Goal: Information Seeking & Learning: Learn about a topic

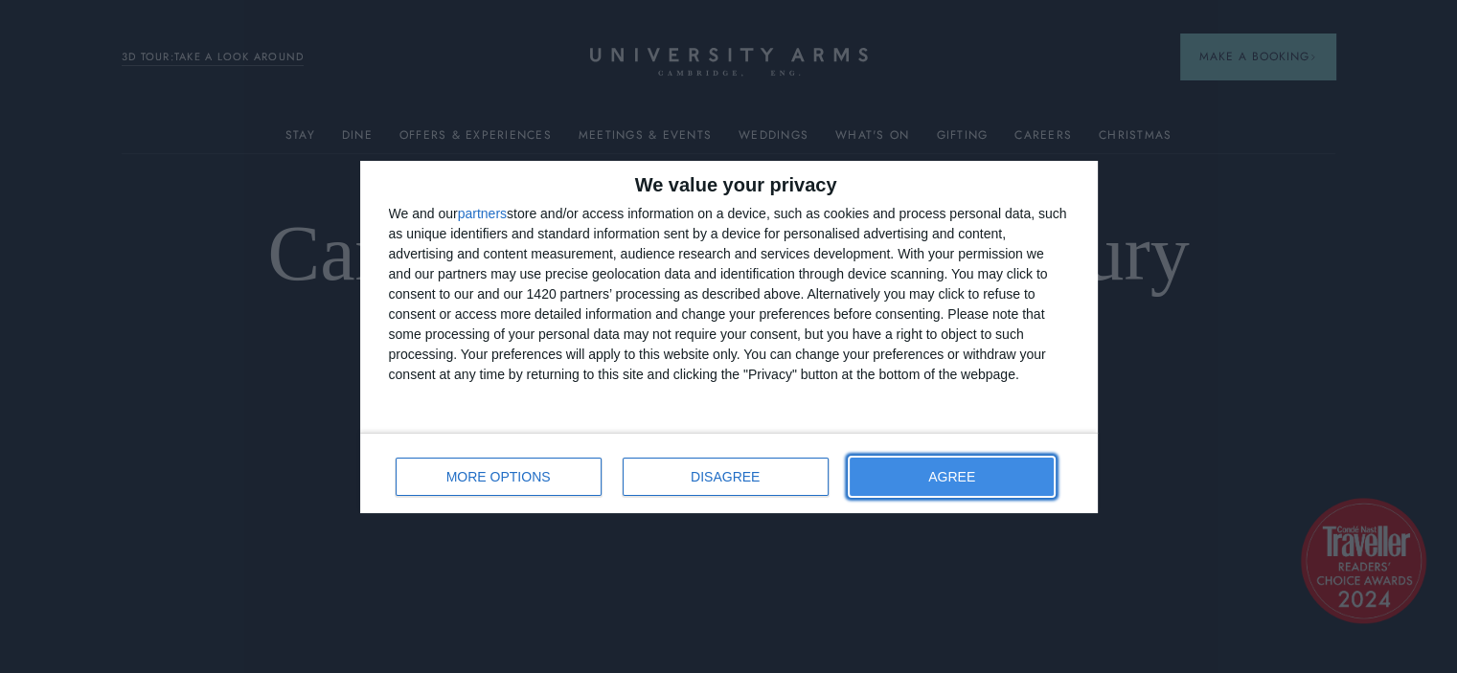
click at [938, 477] on span "AGREE" at bounding box center [951, 476] width 47 height 13
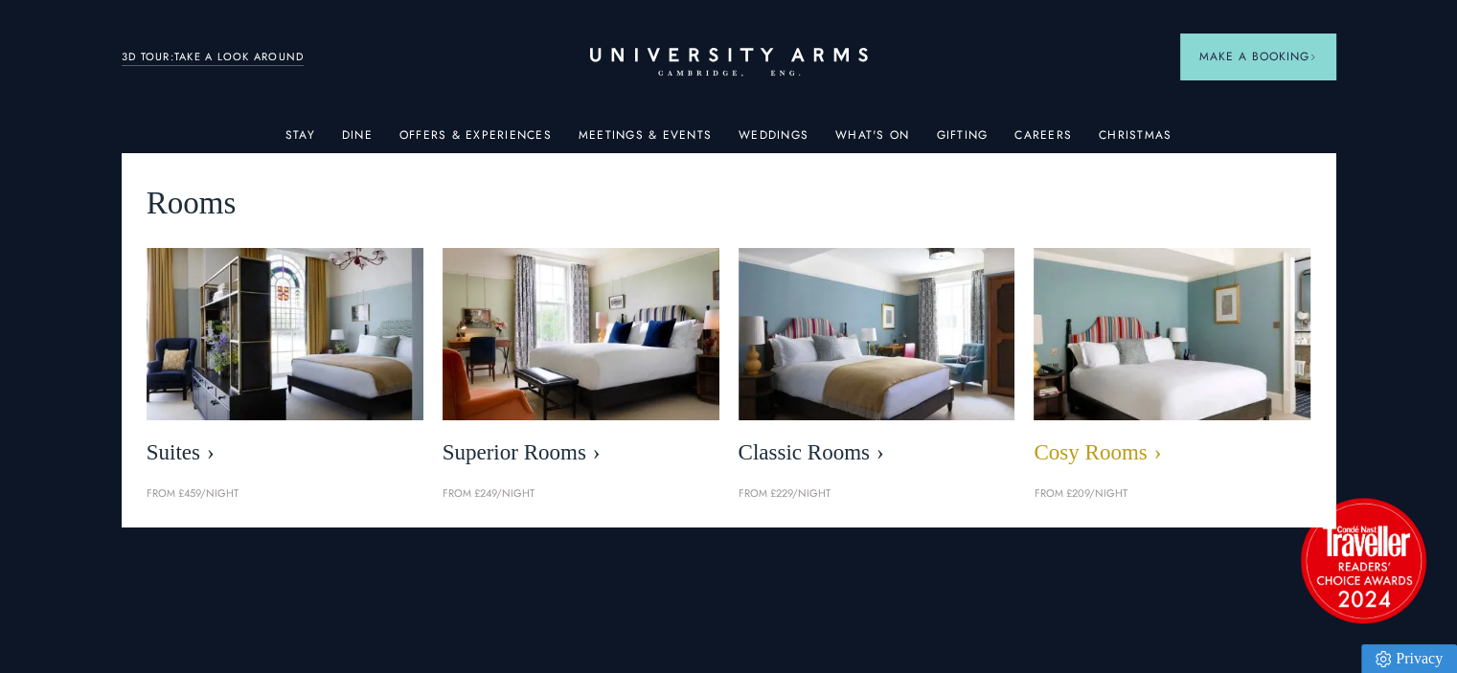
click at [1123, 317] on img at bounding box center [1173, 334] width 318 height 199
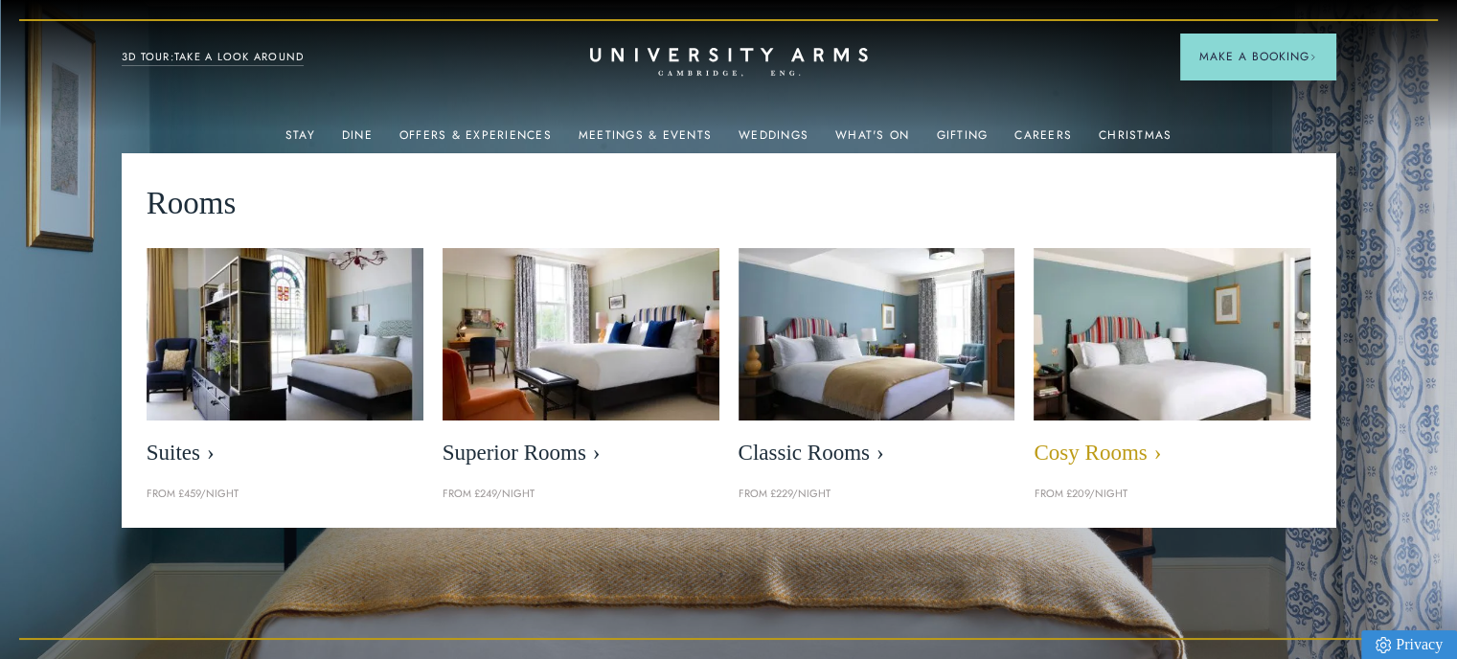
click at [1188, 337] on img at bounding box center [1173, 334] width 318 height 199
click at [1117, 330] on img at bounding box center [1173, 334] width 318 height 199
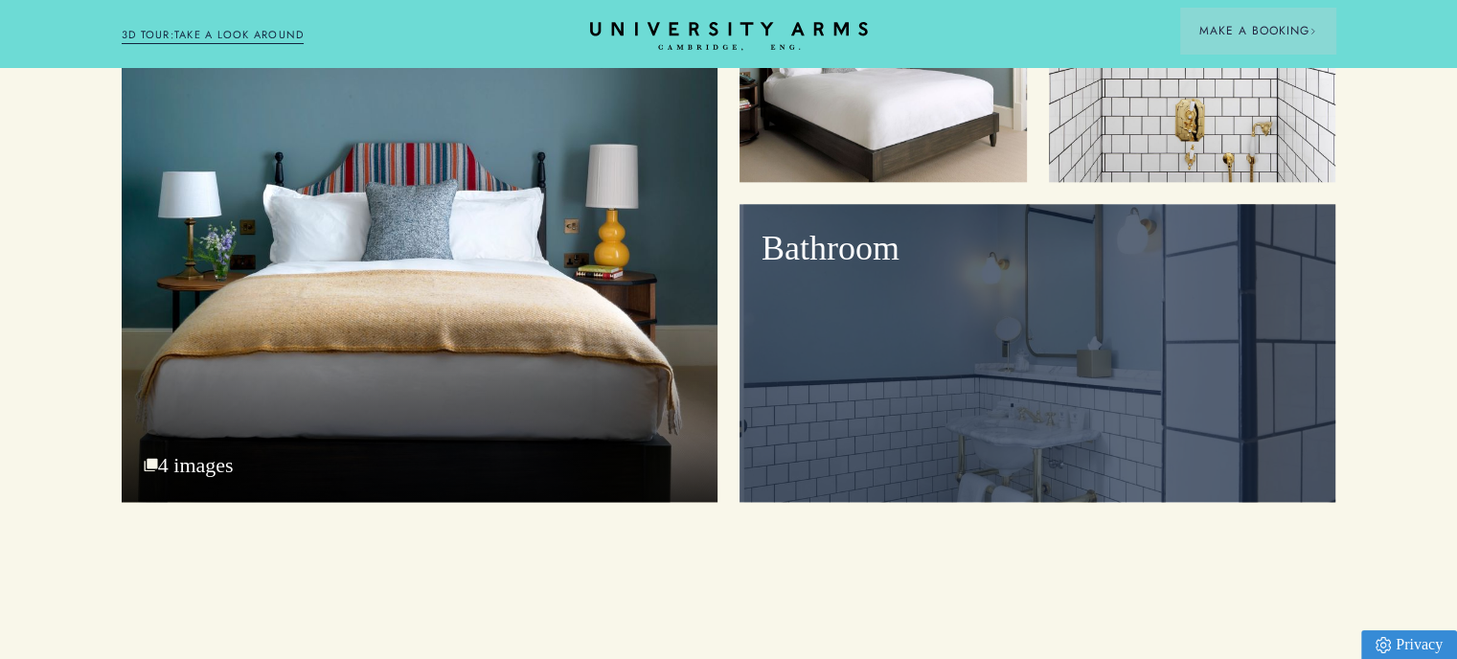
scroll to position [2203, 0]
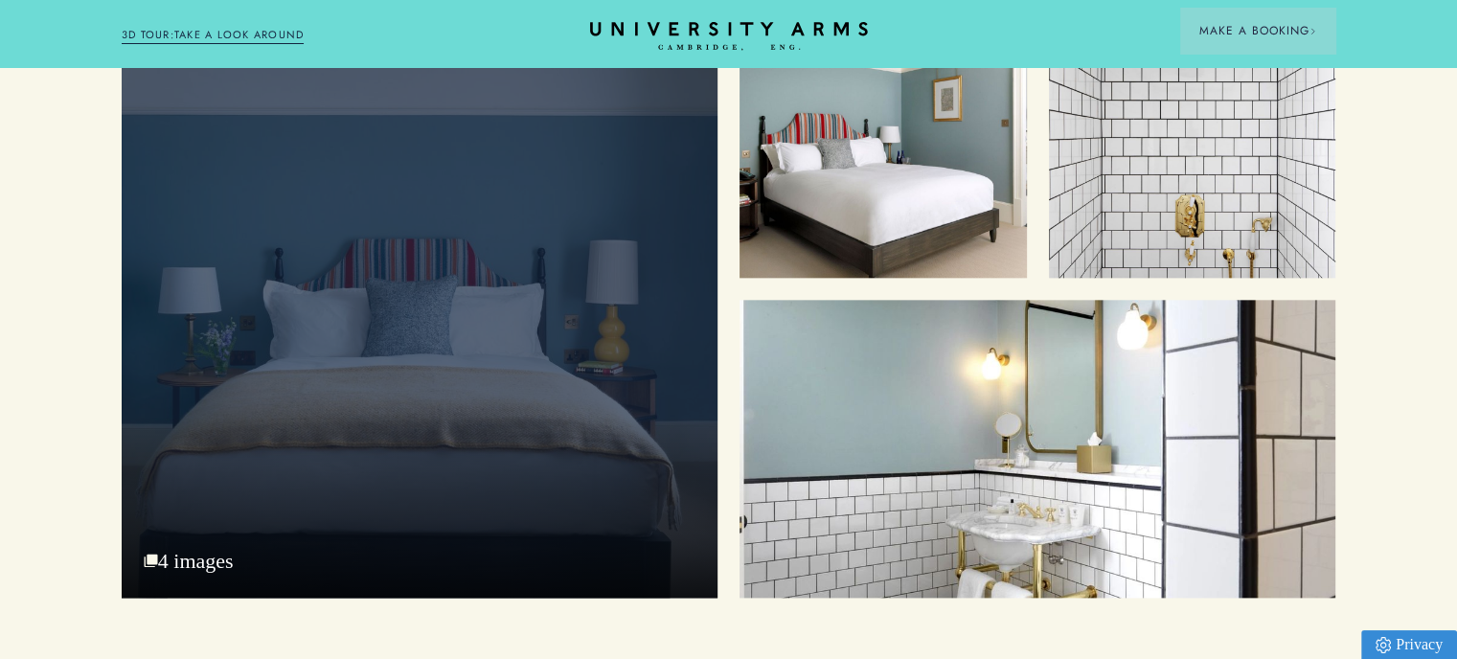
click at [418, 394] on div "Cosy Bed" at bounding box center [420, 293] width 596 height 607
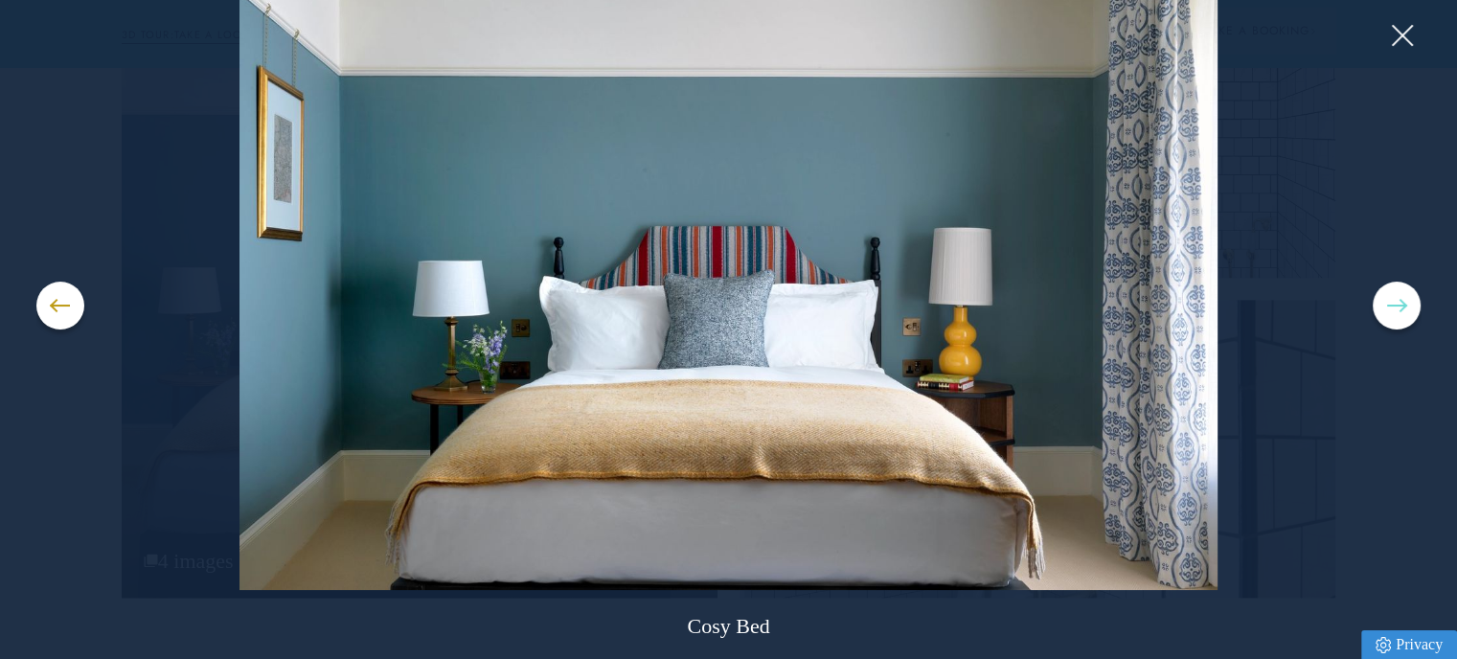
click at [1381, 309] on button at bounding box center [1397, 306] width 48 height 48
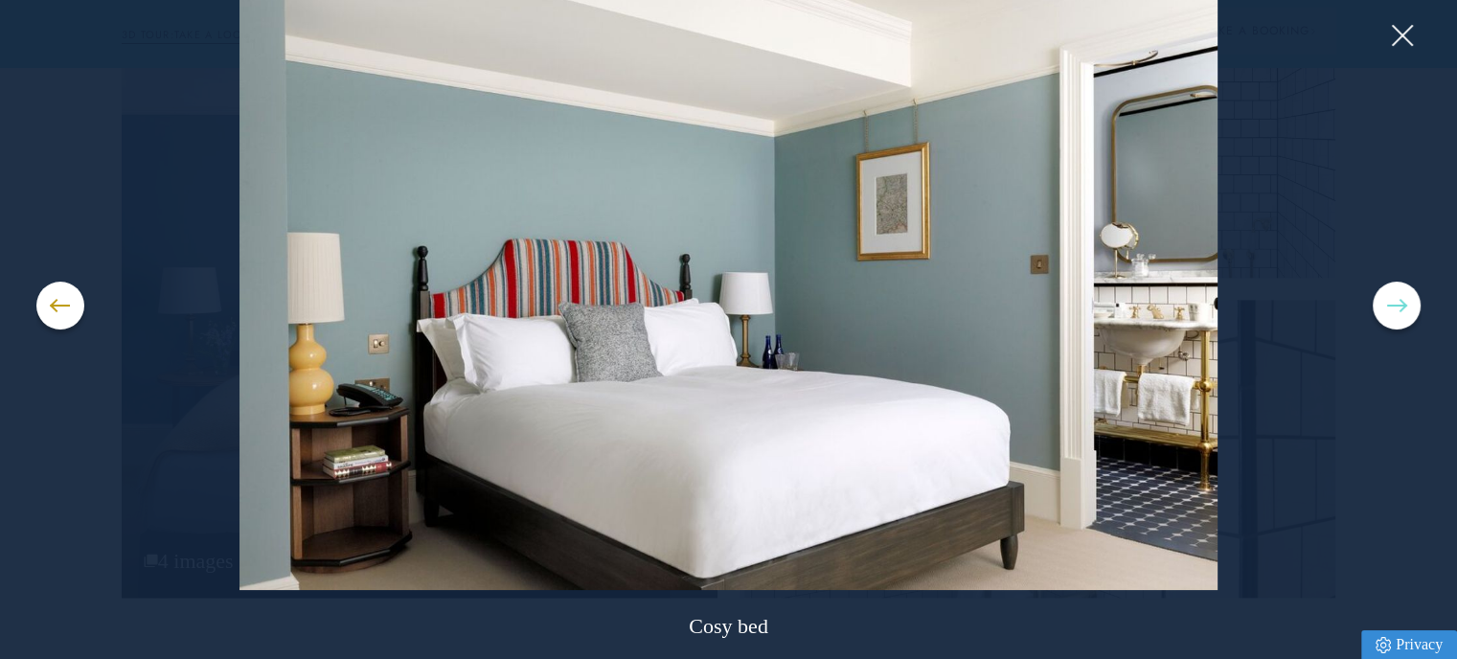
click at [1381, 309] on button at bounding box center [1397, 306] width 48 height 48
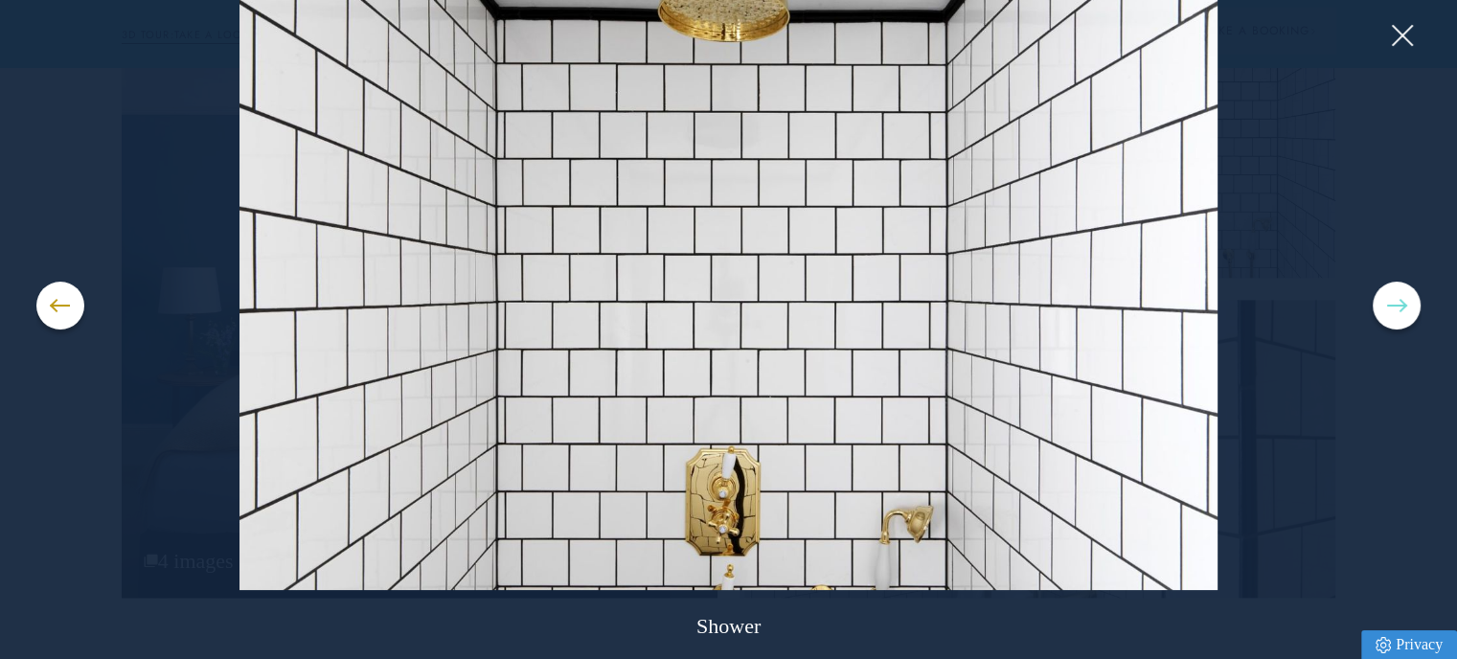
click at [1381, 309] on button at bounding box center [1397, 306] width 48 height 48
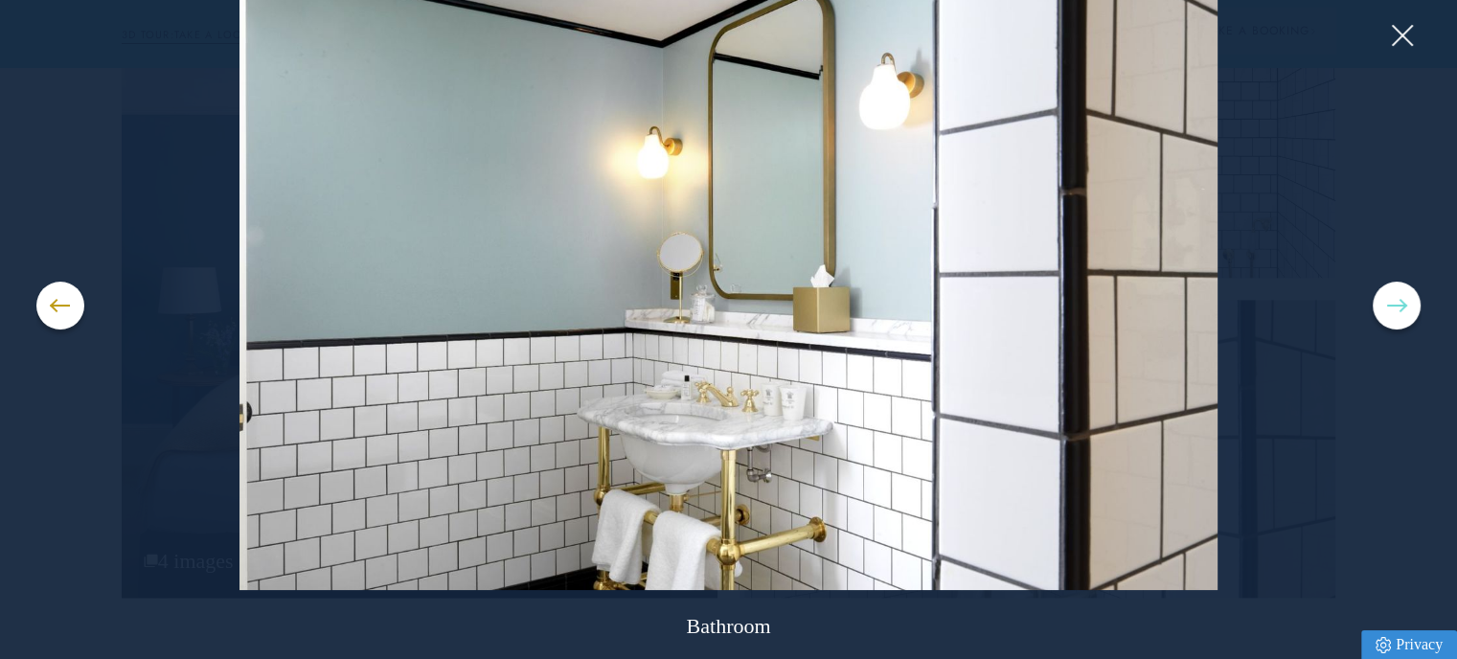
click at [1381, 309] on button at bounding box center [1397, 306] width 48 height 48
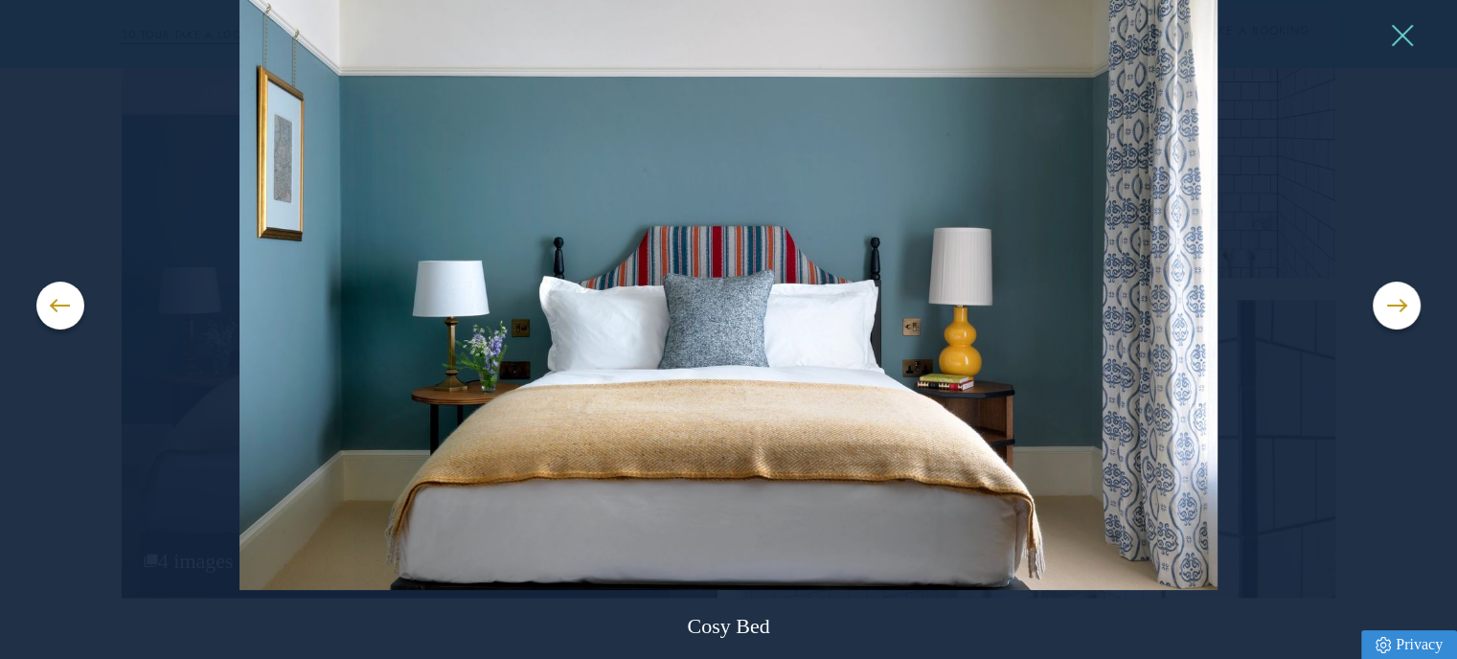
click at [1404, 26] on button at bounding box center [1401, 35] width 29 height 29
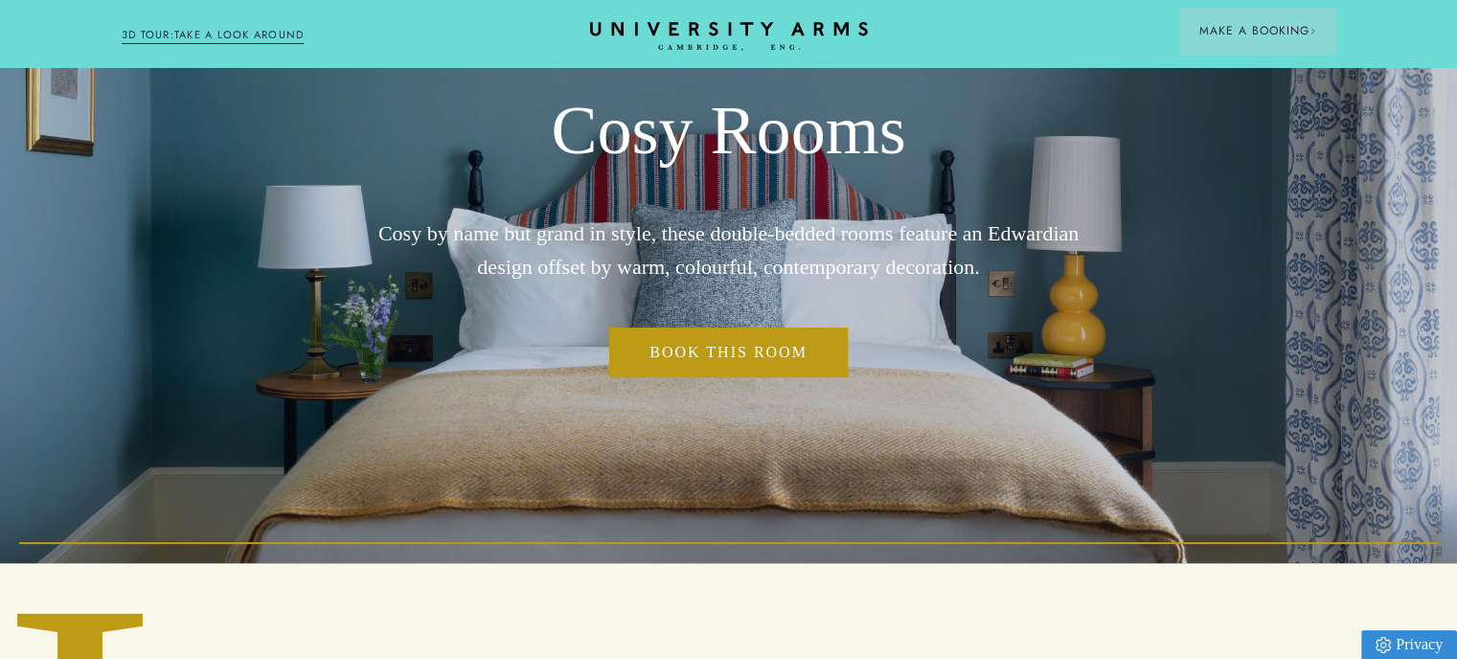
scroll to position [0, 0]
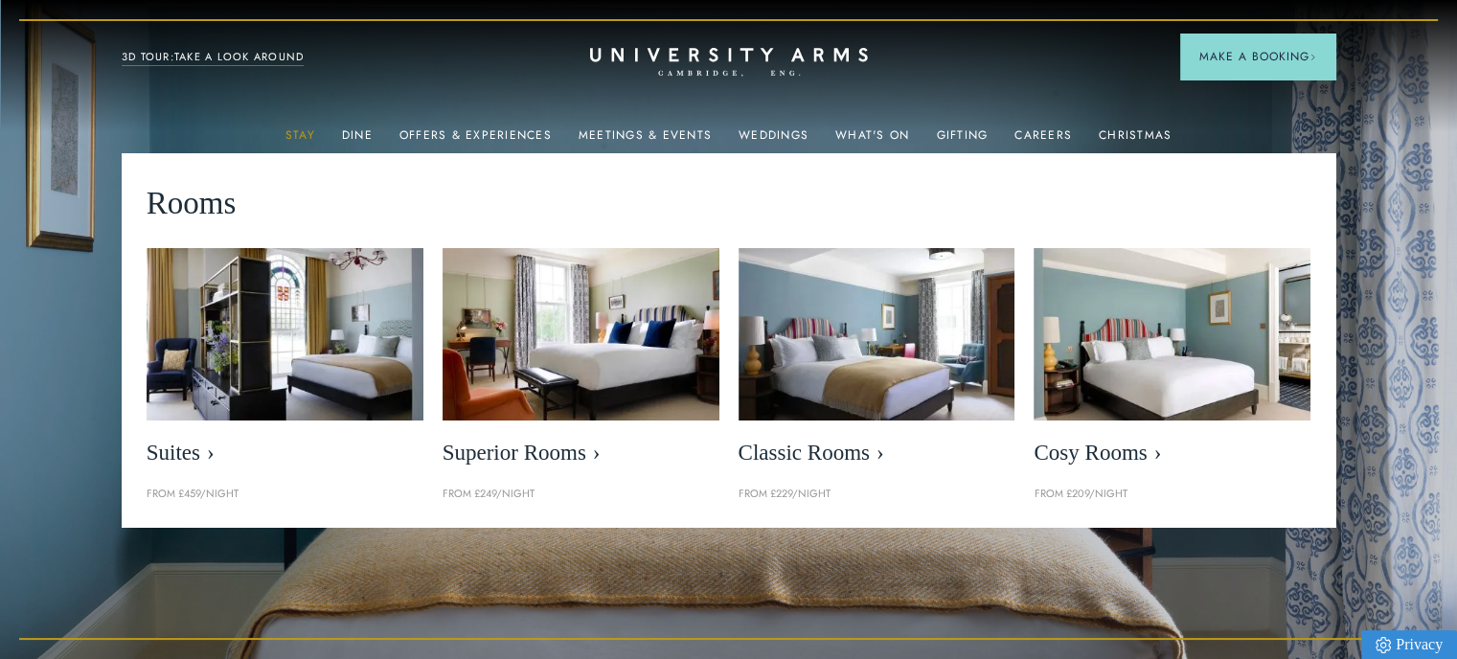
click at [303, 128] on link "Stay" at bounding box center [300, 140] width 30 height 25
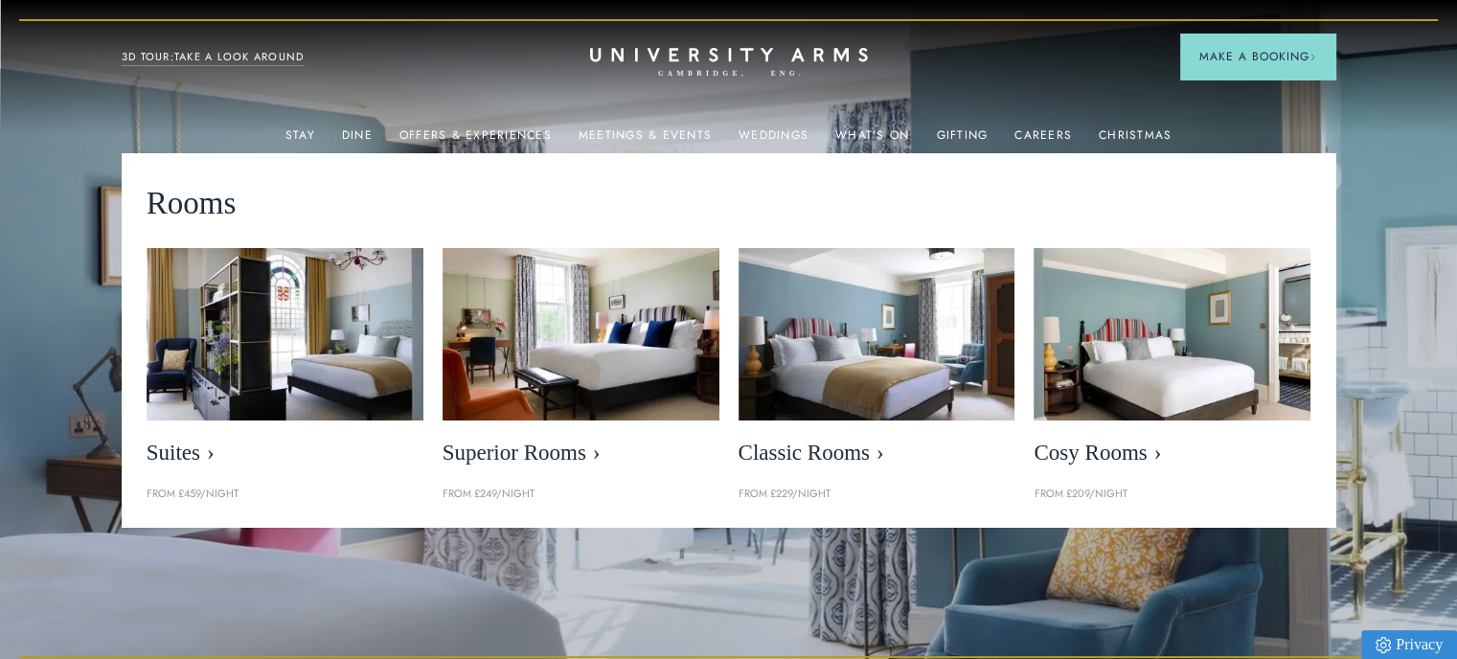
click at [1107, 225] on div "Rooms Suites From £459/night Superior Rooms From £249/night Classic Rooms From …" at bounding box center [729, 340] width 1165 height 325
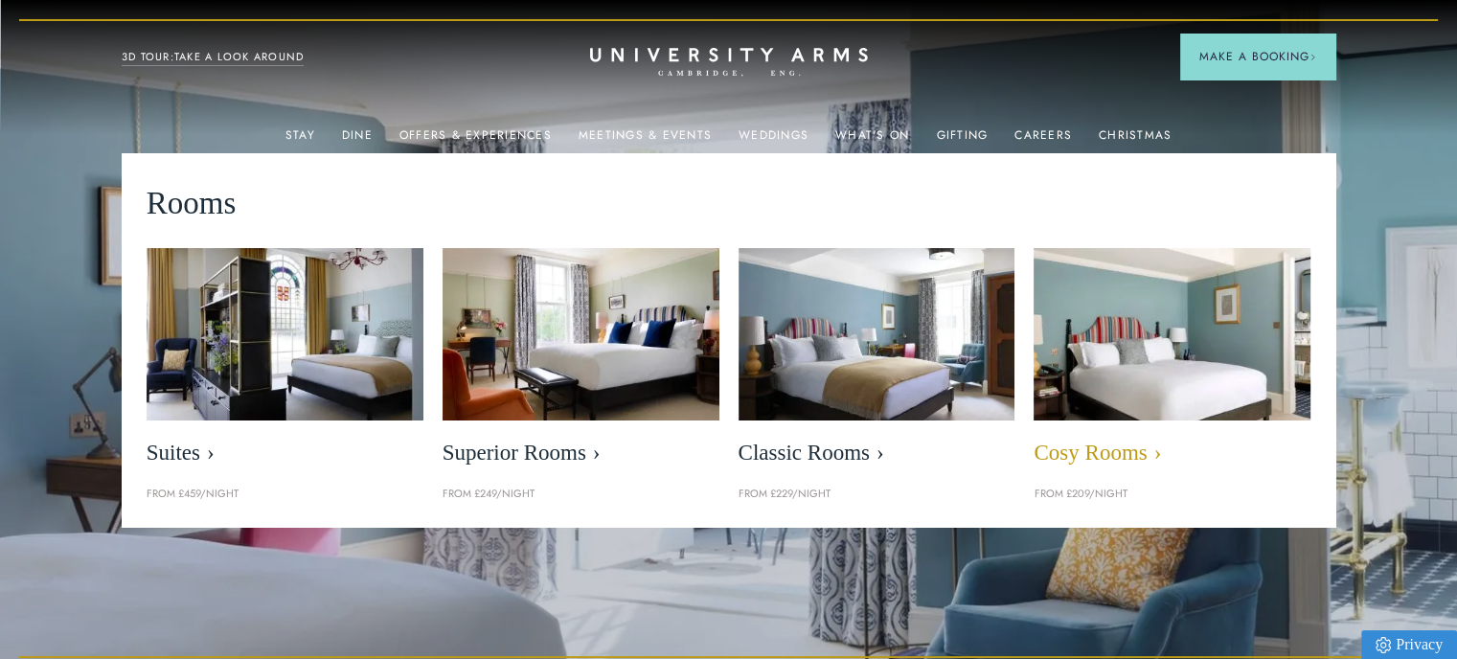
click at [1166, 348] on img at bounding box center [1173, 334] width 318 height 199
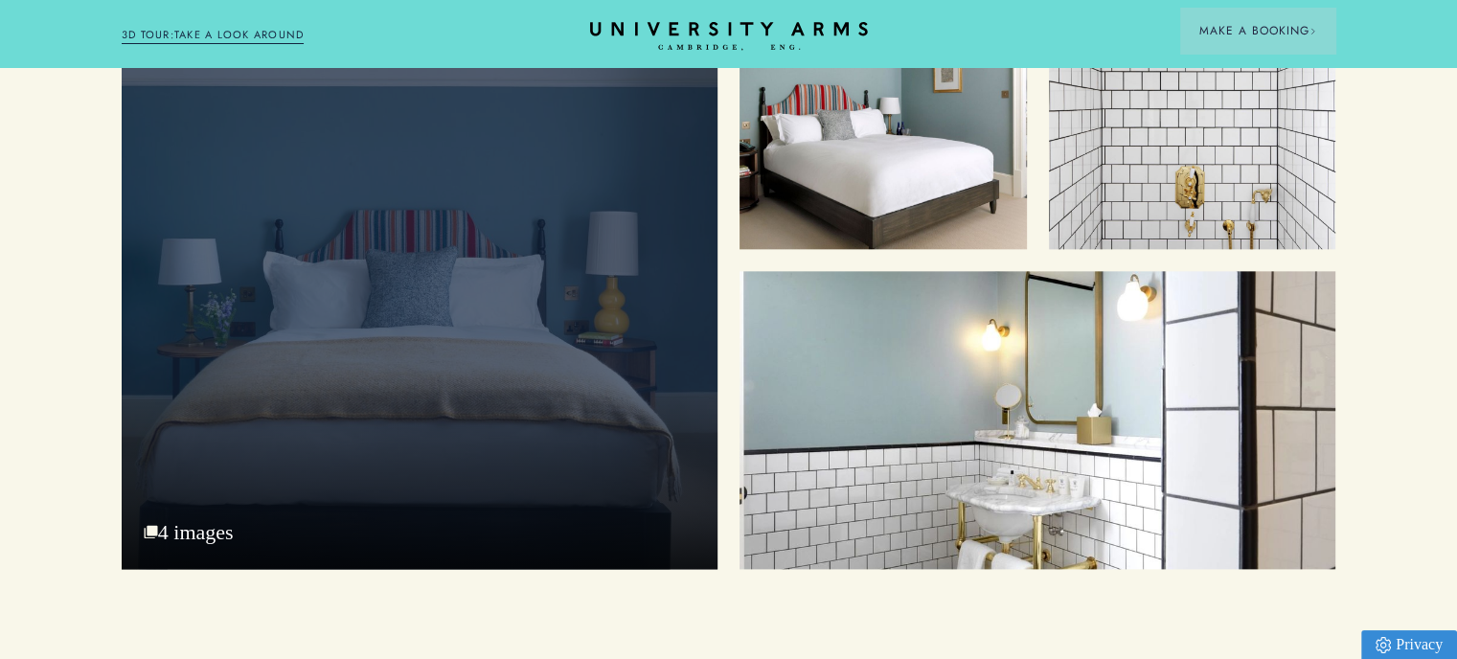
scroll to position [2203, 0]
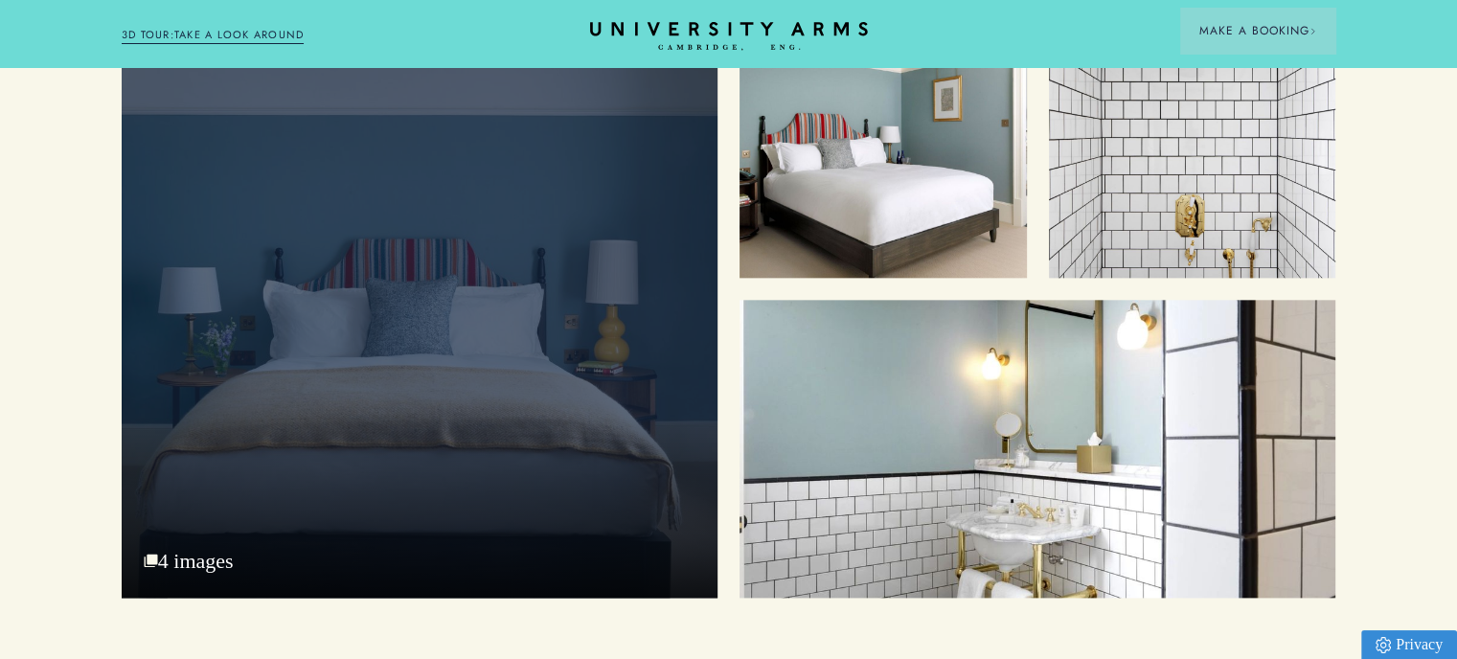
click at [526, 288] on div "Cosy Bed" at bounding box center [420, 293] width 596 height 607
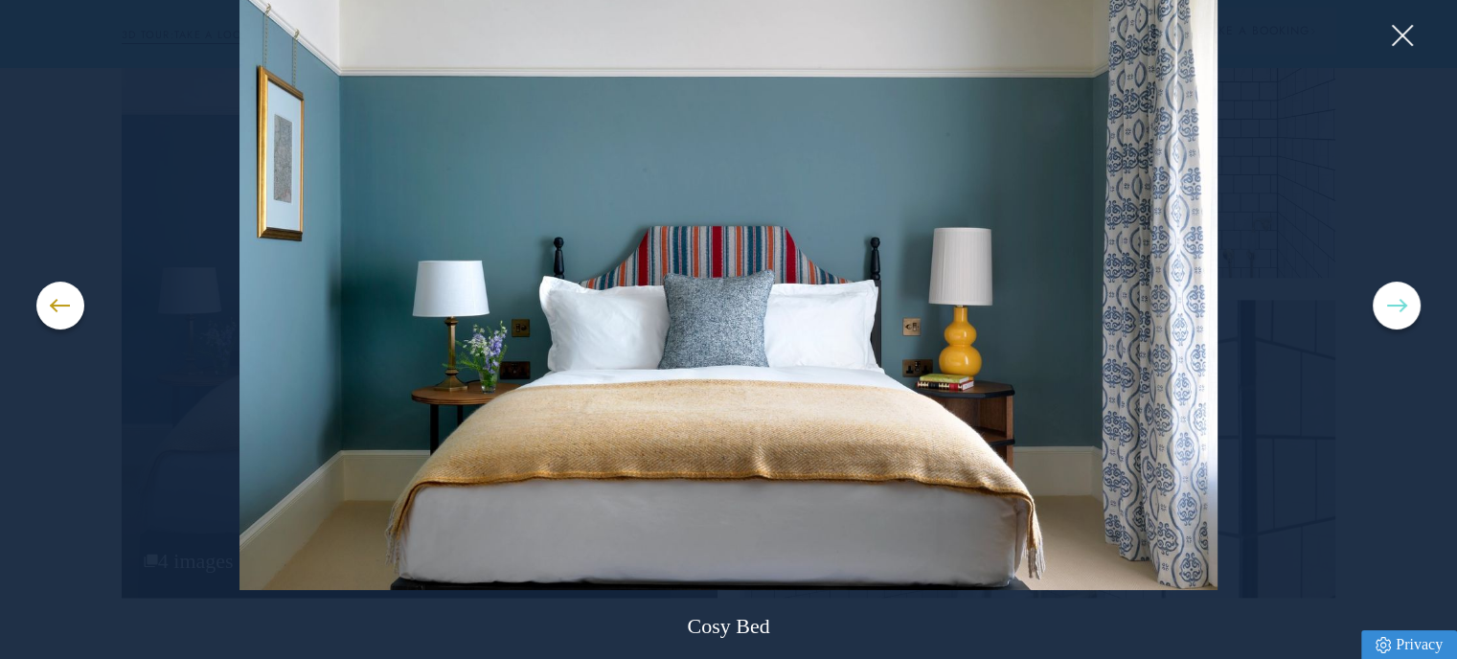
click at [1397, 298] on button at bounding box center [1397, 306] width 48 height 48
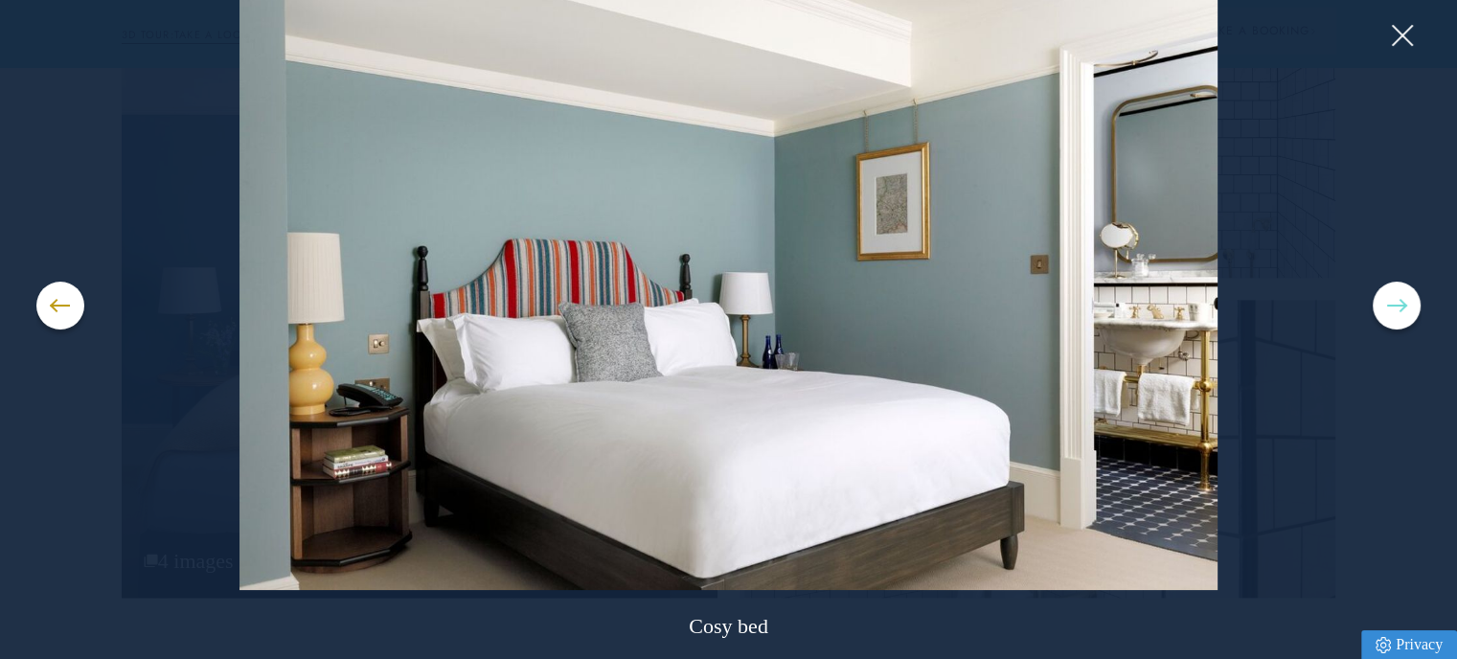
click at [1397, 298] on button at bounding box center [1397, 306] width 48 height 48
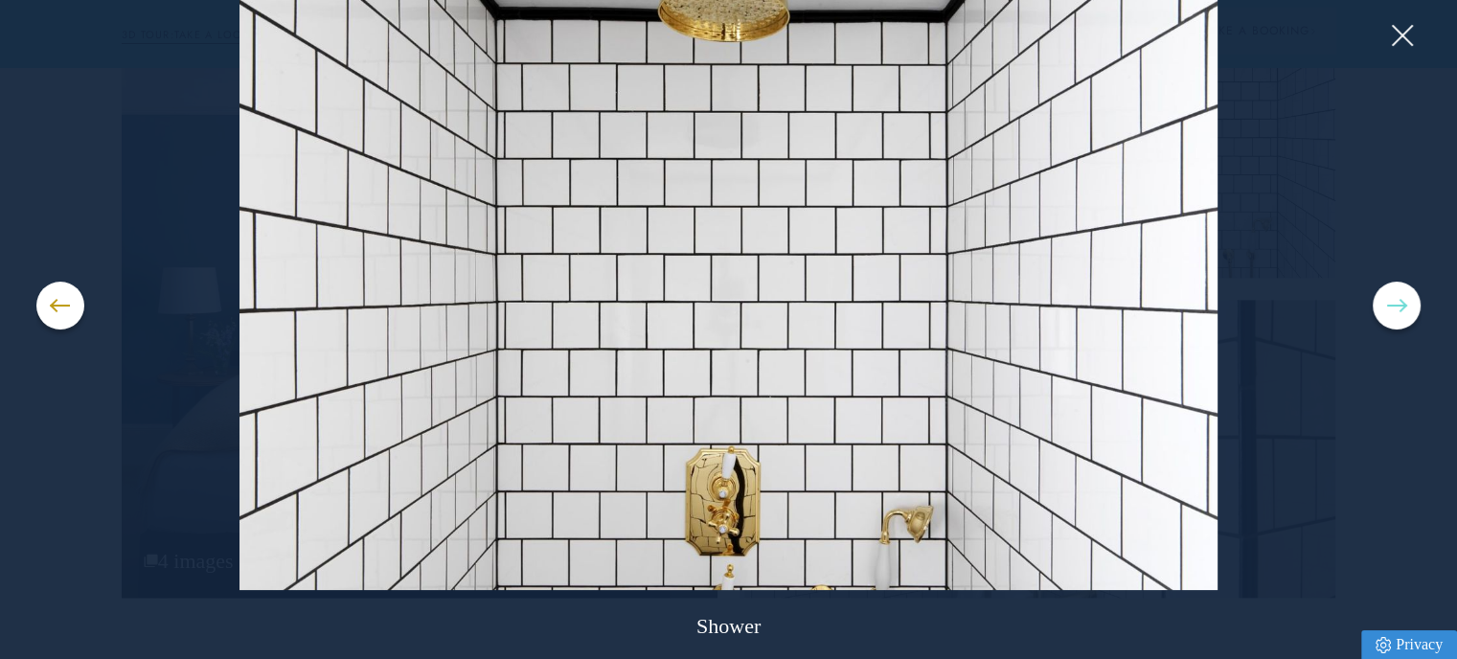
click at [1397, 298] on button at bounding box center [1397, 306] width 48 height 48
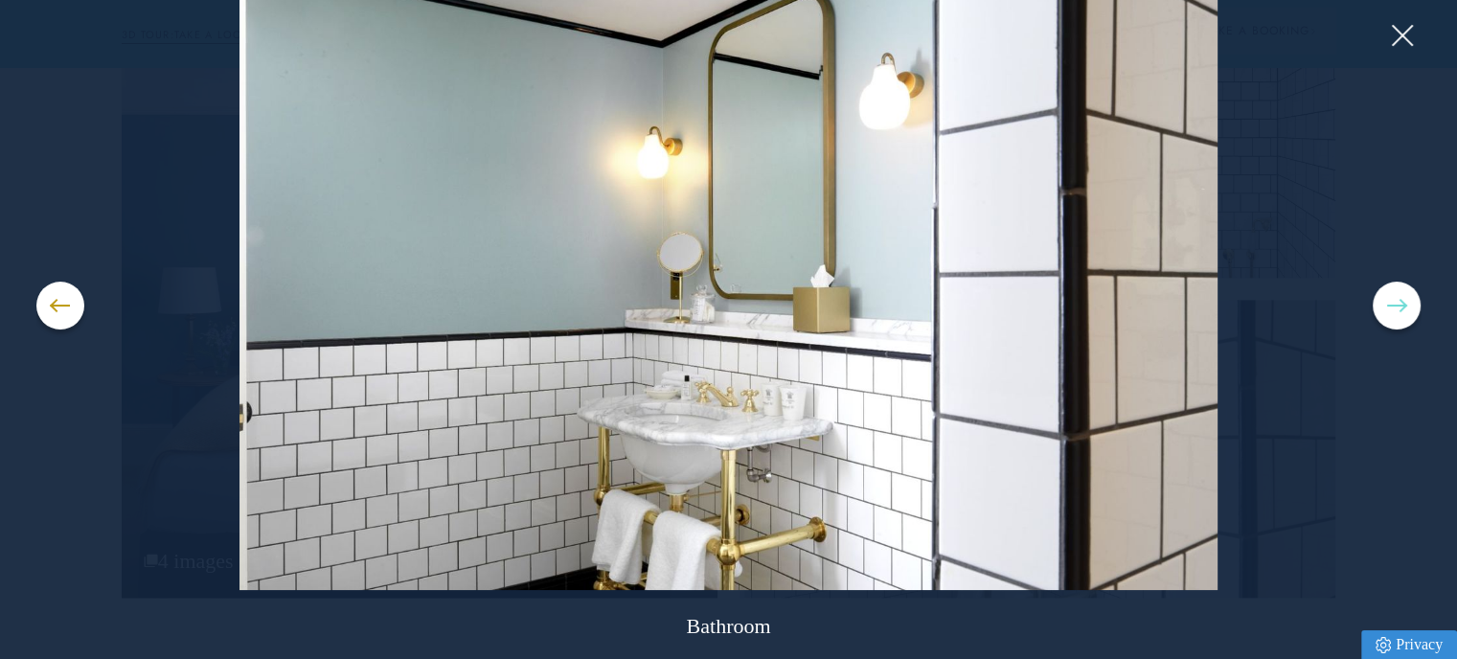
click at [1397, 298] on button at bounding box center [1397, 306] width 48 height 48
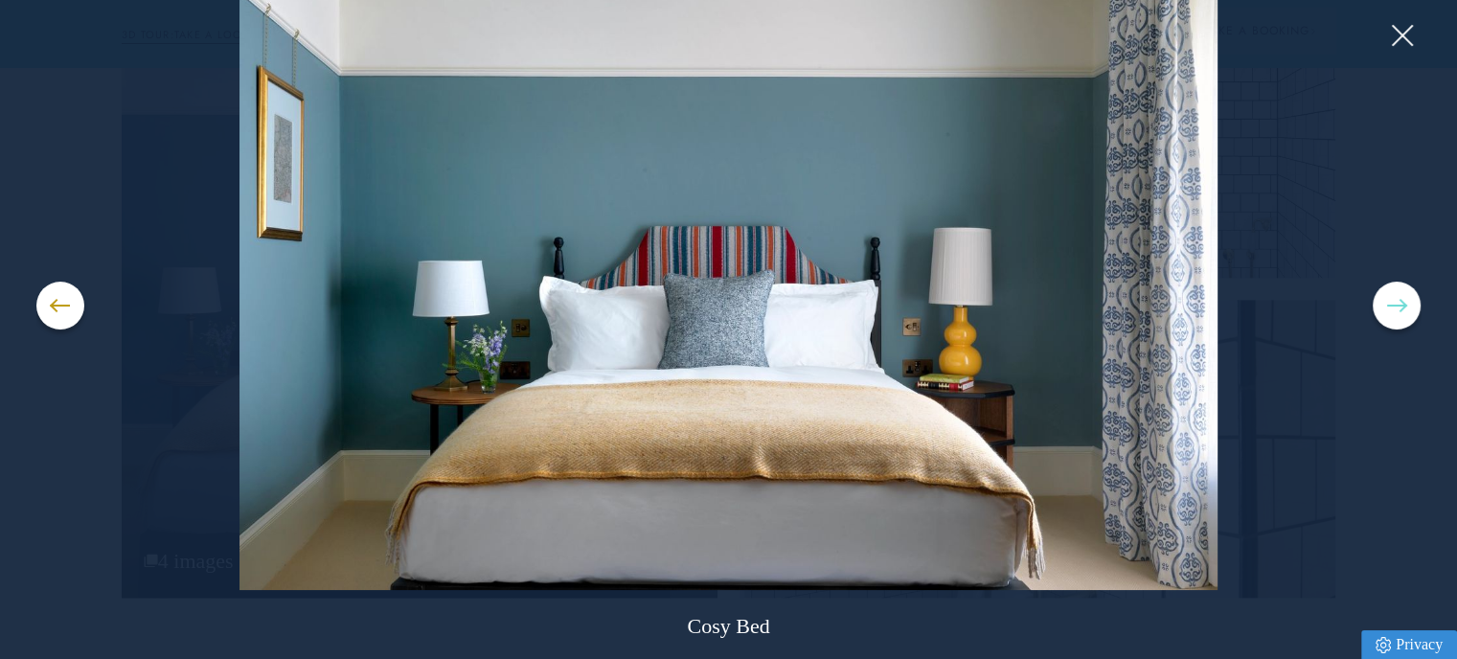
click at [1397, 298] on button at bounding box center [1397, 306] width 48 height 48
